Goal: Task Accomplishment & Management: Manage account settings

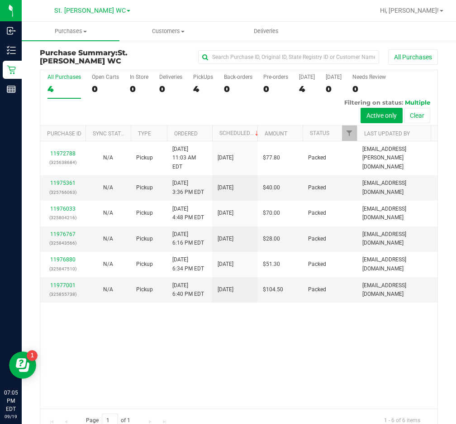
drag, startPoint x: 288, startPoint y: 369, endPoint x: 231, endPoint y: 299, distance: 90.4
click at [284, 368] on div "11972788 (325638684) N/A Pickup [DATE] 11:03 AM EDT 9/19/2025 $77.80 Packed [EM…" at bounding box center [238, 274] width 397 height 267
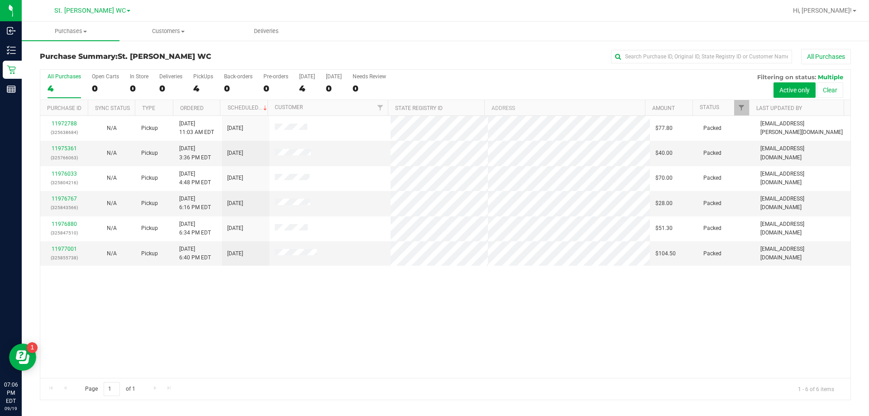
click at [356, 352] on div "11972788 (325638684) N/A Pickup [DATE] 11:03 AM EDT 9/19/2025 $77.80 Packed [EM…" at bounding box center [445, 247] width 810 height 262
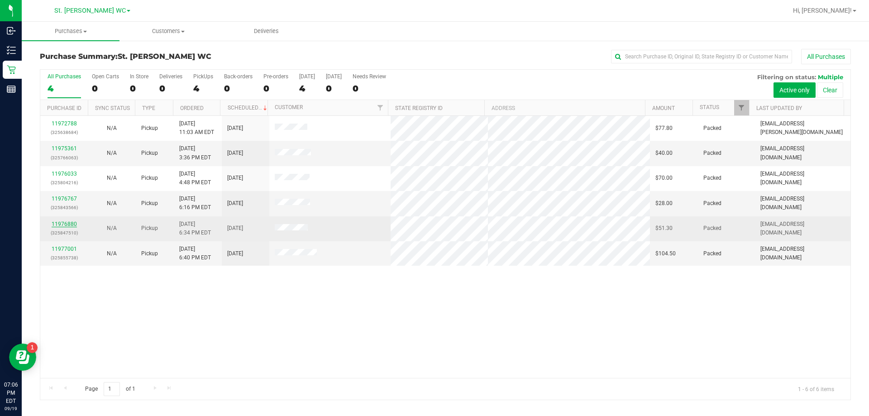
click at [72, 224] on link "11976880" at bounding box center [64, 224] width 25 height 6
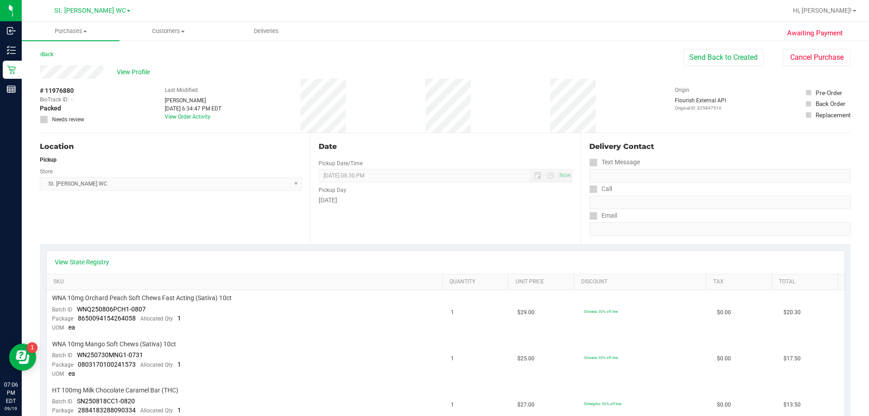
click at [53, 51] on div "Back" at bounding box center [47, 54] width 14 height 11
click at [46, 54] on link "Back" at bounding box center [47, 54] width 14 height 6
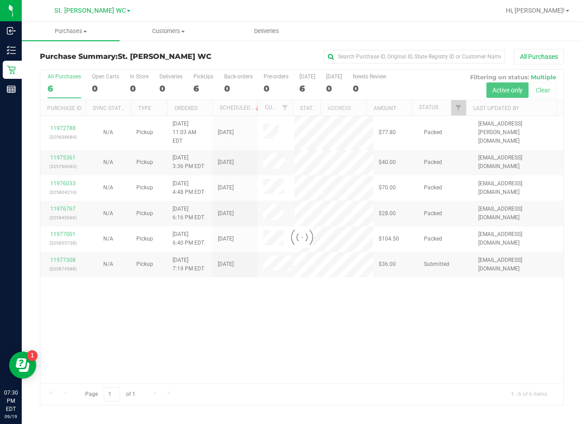
drag, startPoint x: 258, startPoint y: 311, endPoint x: 292, endPoint y: 263, distance: 58.1
click at [259, 306] on div at bounding box center [301, 237] width 523 height 335
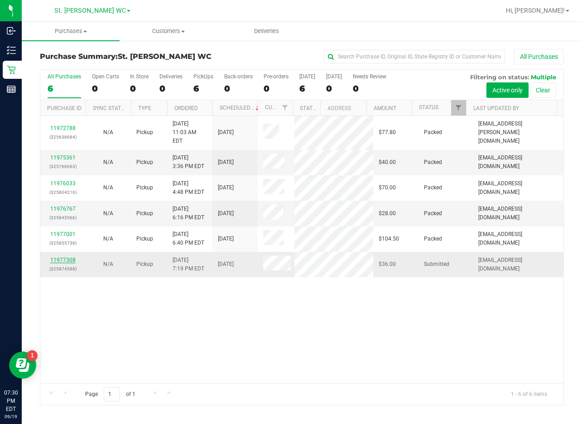
click at [62, 257] on link "11977308" at bounding box center [62, 260] width 25 height 6
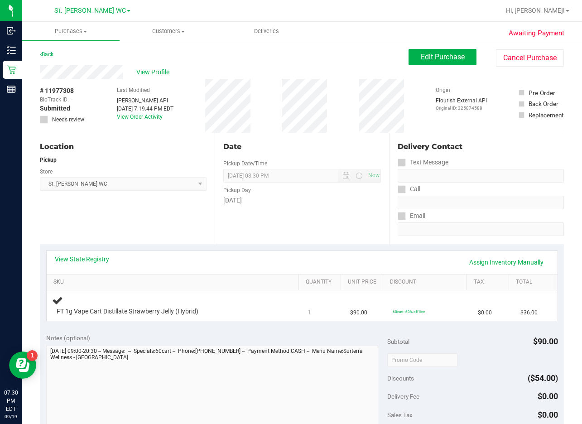
click at [261, 283] on link "SKU" at bounding box center [174, 281] width 242 height 7
click at [243, 269] on div "View State Registry Assign Inventory Manually" at bounding box center [302, 261] width 494 height 15
click at [238, 270] on div "View State Registry Assign Inventory Manually" at bounding box center [302, 262] width 511 height 23
click at [240, 271] on div "View State Registry Assign Inventory Manually" at bounding box center [302, 262] width 511 height 23
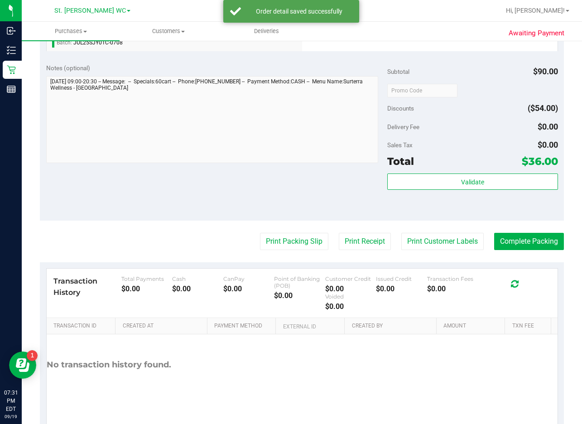
scroll to position [317, 0]
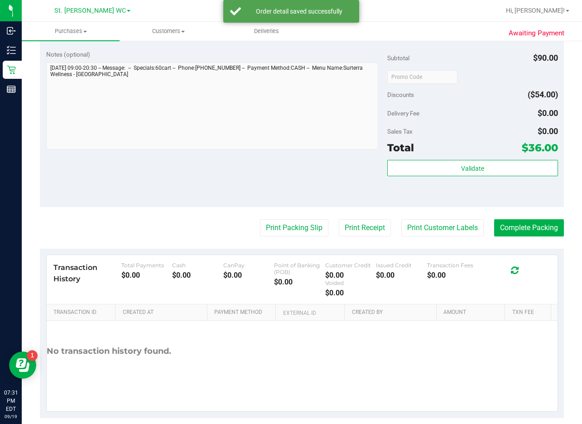
click at [456, 177] on div "Validate" at bounding box center [472, 180] width 171 height 41
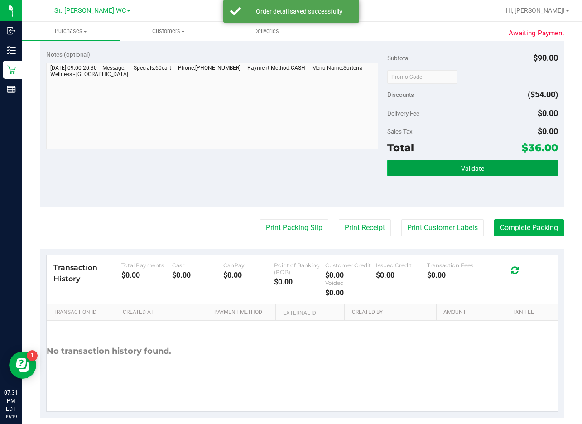
click at [456, 167] on span "Validate" at bounding box center [472, 168] width 23 height 7
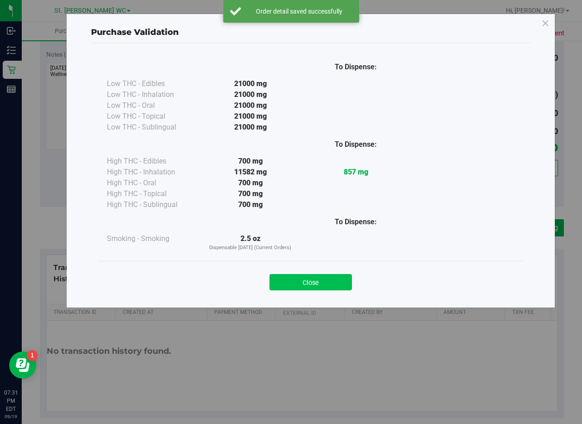
click at [327, 275] on button "Close" at bounding box center [310, 282] width 82 height 16
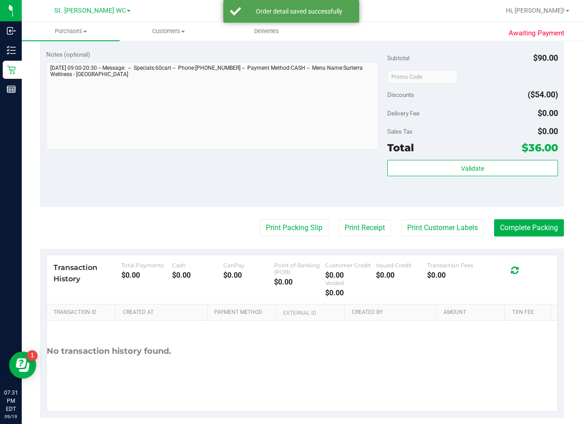
click at [418, 237] on purchase-details "Back Edit Purchase Cancel Purchase View Profile # 11977308 BioTrack ID: - Submi…" at bounding box center [302, 75] width 524 height 686
click at [421, 233] on button "Print Customer Labels" at bounding box center [442, 227] width 82 height 17
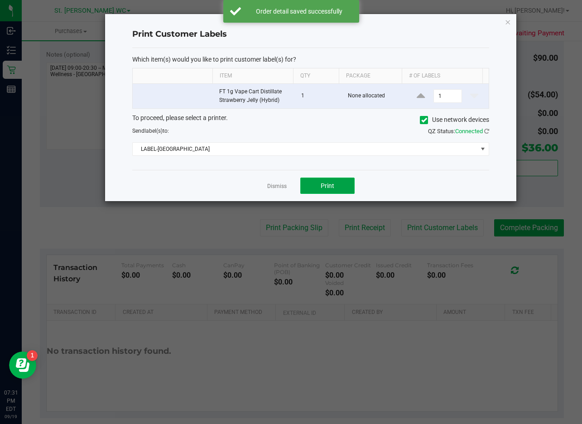
click at [318, 190] on button "Print" at bounding box center [327, 185] width 54 height 16
click at [377, 51] on div "Which item(s) would you like to print customer label(s) for? Item Qty Package #…" at bounding box center [310, 109] width 357 height 122
click at [456, 19] on icon "button" at bounding box center [507, 21] width 6 height 11
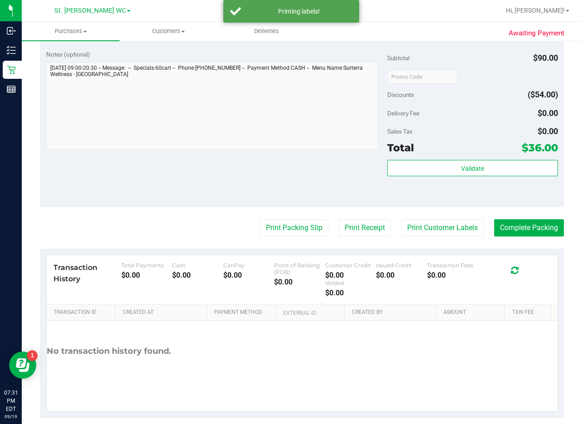
click at [456, 245] on purchase-details "Back Edit Purchase Cancel Purchase View Profile # 11977308 BioTrack ID: - Submi…" at bounding box center [302, 75] width 524 height 686
click at [456, 226] on button "Complete Packing" at bounding box center [529, 227] width 70 height 17
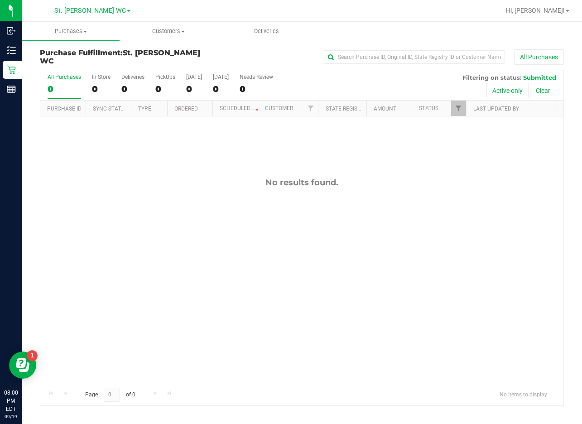
click at [245, 287] on div "No results found." at bounding box center [301, 280] width 523 height 328
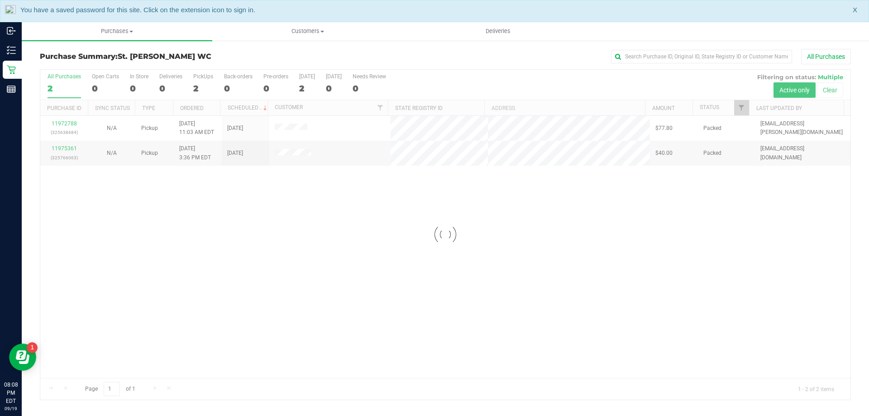
click at [857, 13] on div "You have a saved password for this site. Click on the extension icon to sign in…" at bounding box center [434, 11] width 869 height 22
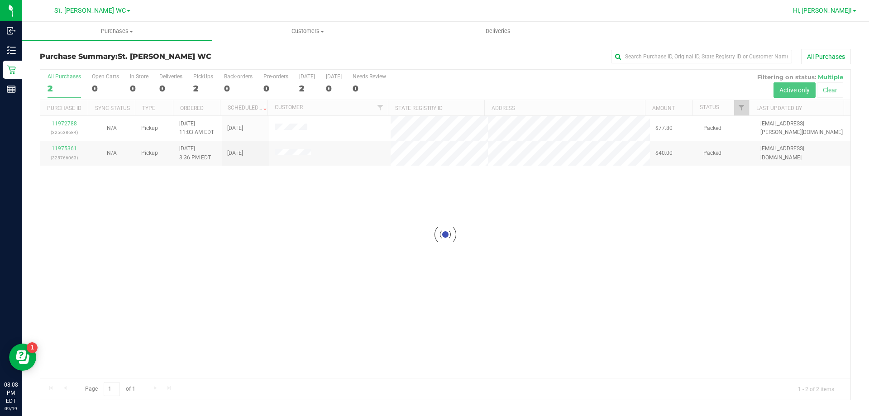
click at [853, 10] on span at bounding box center [855, 11] width 4 height 2
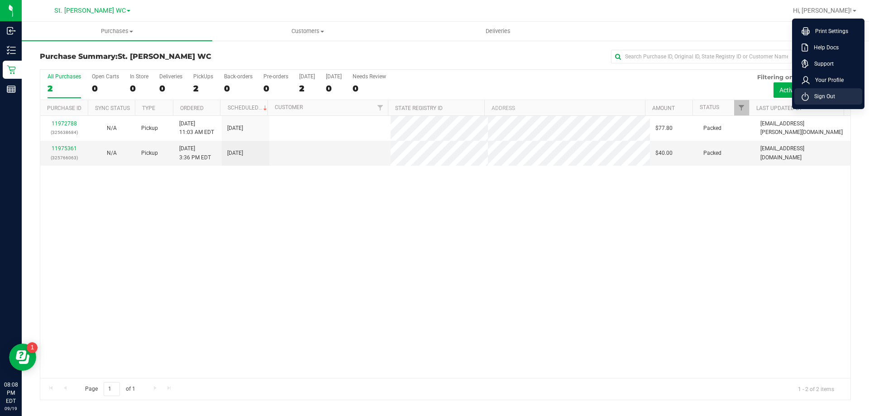
click at [846, 103] on li "Sign Out" at bounding box center [828, 96] width 68 height 16
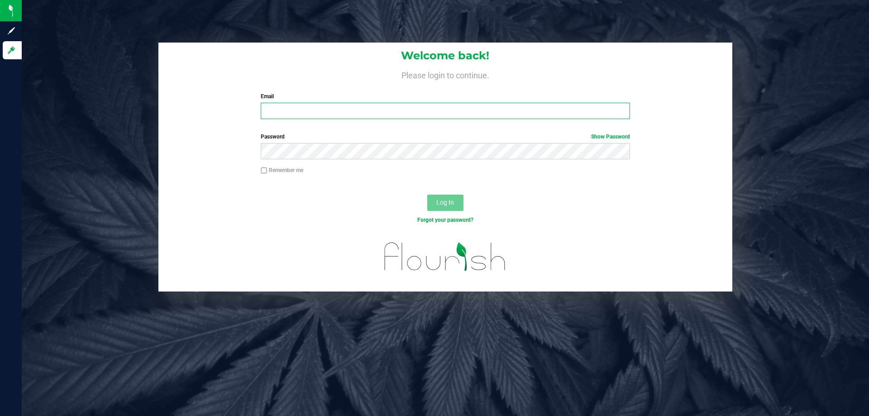
click at [466, 119] on input "Email" at bounding box center [445, 111] width 369 height 16
type input "[EMAIL_ADDRESS][DOMAIN_NAME]"
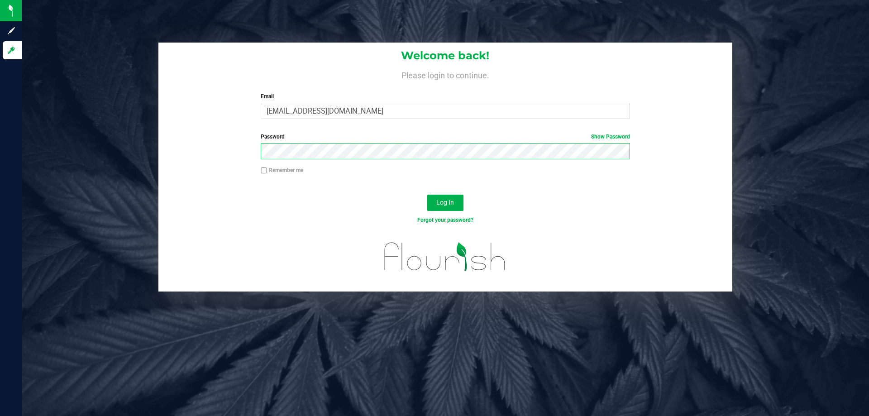
click at [427, 195] on button "Log In" at bounding box center [445, 203] width 36 height 16
